Goal: Navigation & Orientation: Find specific page/section

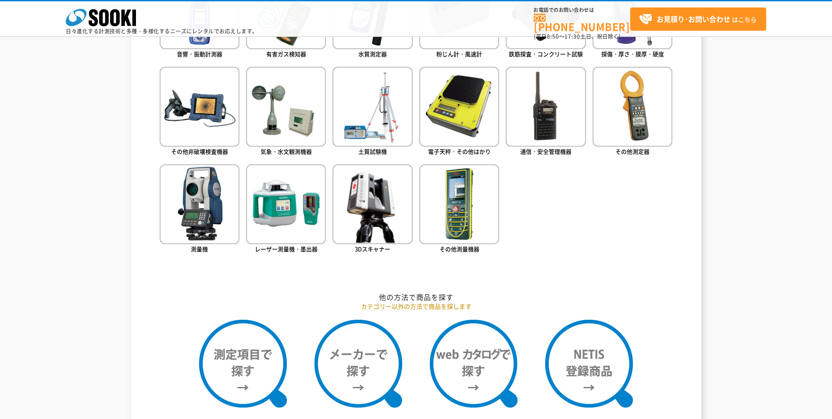
scroll to position [263, 0]
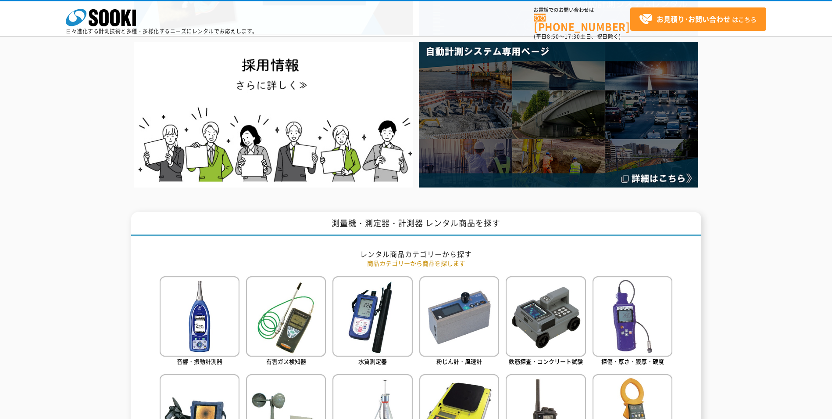
scroll to position [395, 0]
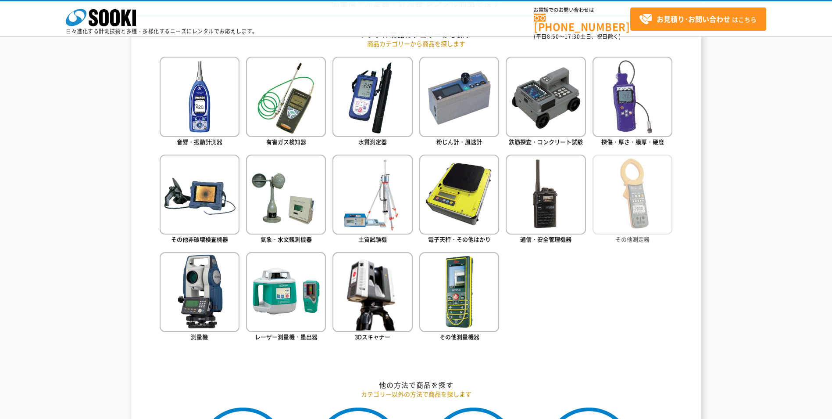
click at [615, 202] on img at bounding box center [633, 194] width 80 height 80
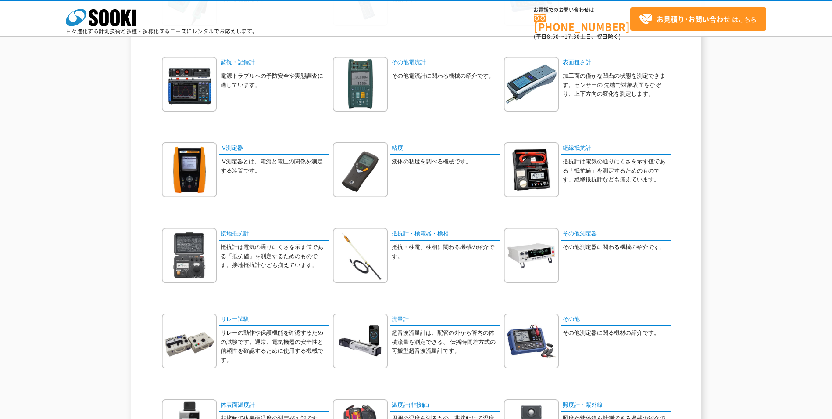
scroll to position [351, 0]
